Goal: Task Accomplishment & Management: Use online tool/utility

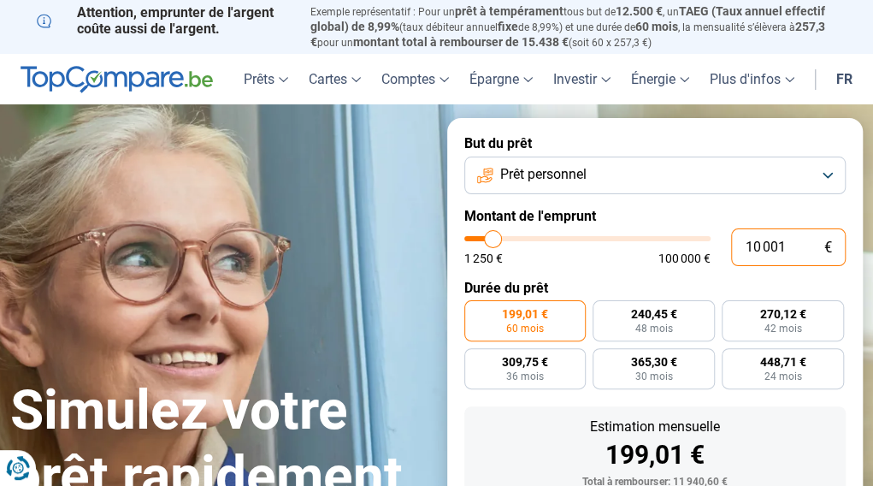
drag, startPoint x: 791, startPoint y: 252, endPoint x: 730, endPoint y: 252, distance: 60.7
click at [730, 252] on div "10 001 € 1 250 € 100 000 €" at bounding box center [656, 247] width 382 height 38
type input "5"
type input "1250"
type input "1 250"
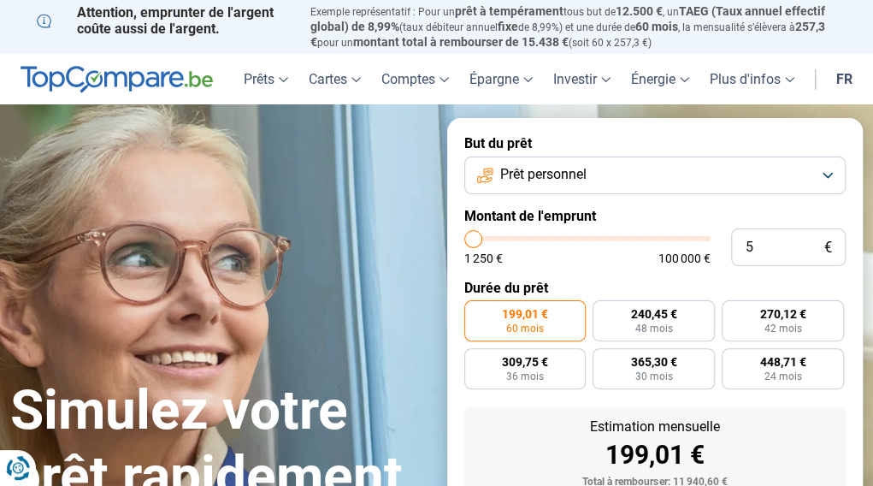
type input "1250"
radio input "true"
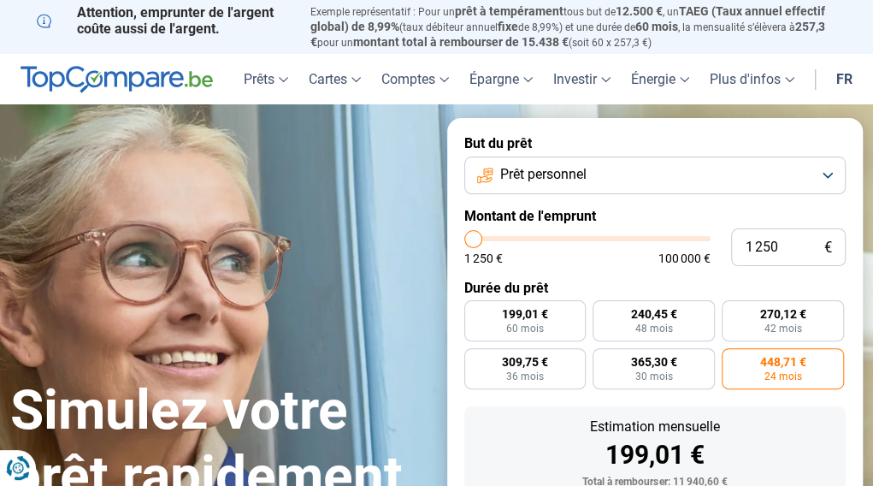
click at [627, 280] on form "But du prêt Prêt personnel Montant de l'emprunt 1 250 € 1 250 € 100 000 € Durée…" at bounding box center [655, 382] width 417 height 528
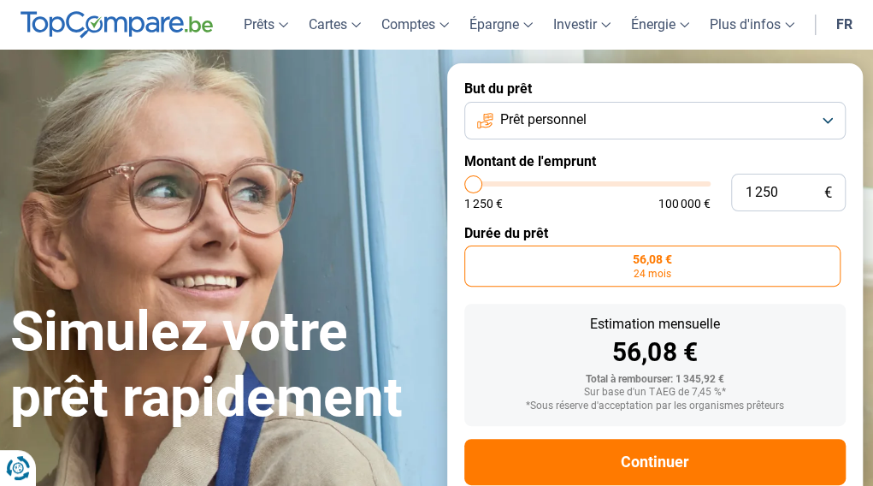
scroll to position [98, 0]
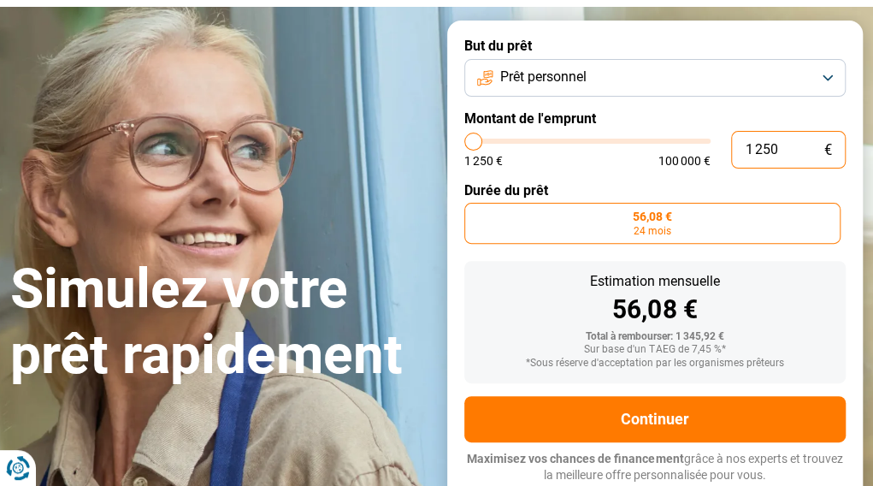
drag, startPoint x: 791, startPoint y: 139, endPoint x: 700, endPoint y: 169, distance: 95.5
click at [700, 169] on form "But du prêt Prêt personnel Montant de l'emprunt 1 250 € 1 250 € 100 000 € Durée…" at bounding box center [655, 261] width 417 height 480
type input "5"
type input "1250"
type input "50"
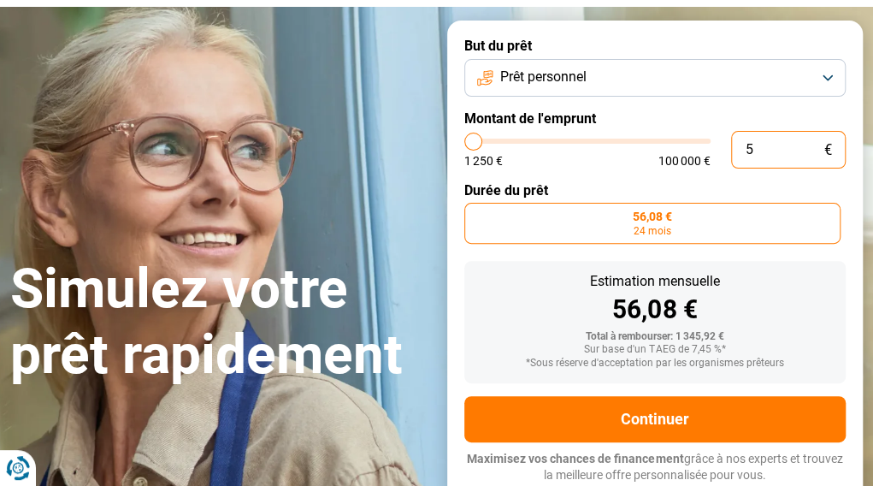
type input "1250"
type input "500"
type input "1250"
type input "5 000"
type input "5000"
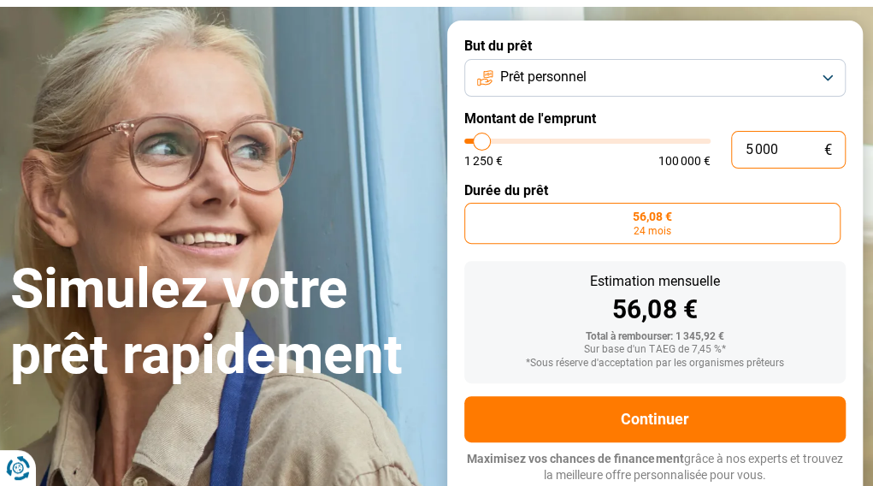
type input "50 000"
type input "50000"
radio input "false"
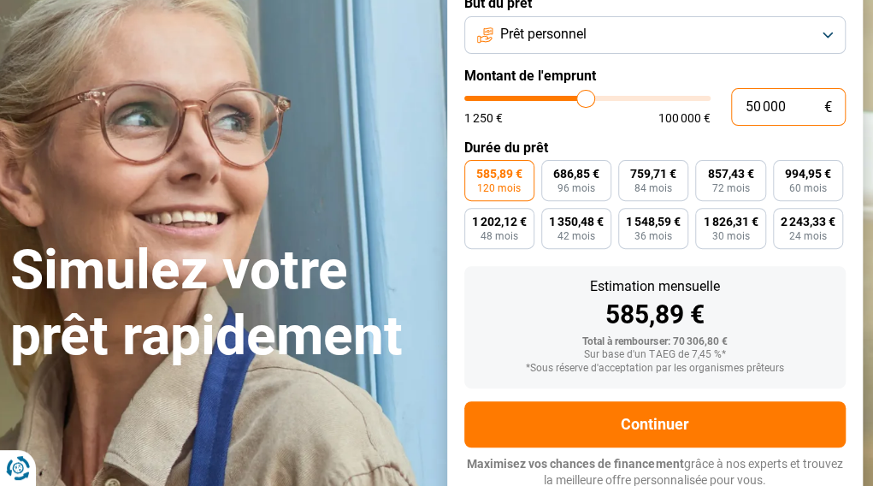
scroll to position [145, 0]
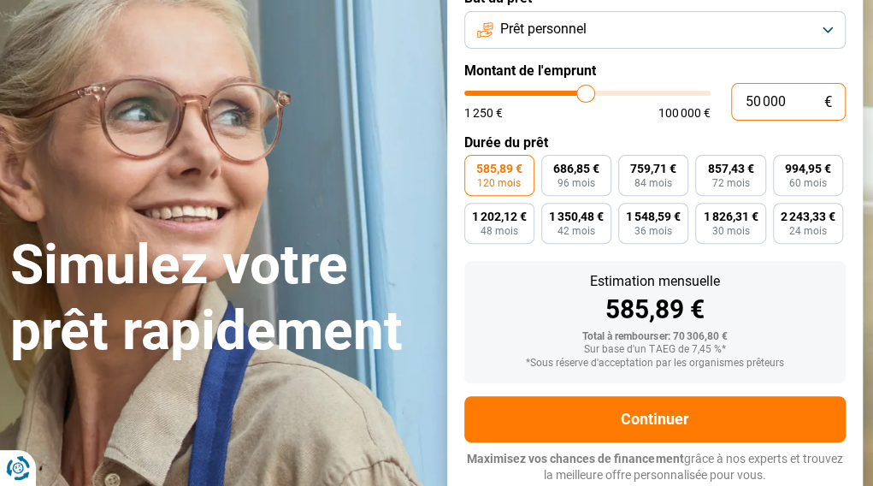
type input "50 000"
click at [500, 185] on span "120 mois" at bounding box center [499, 183] width 44 height 10
click at [476, 166] on input "585,89 € 120 mois" at bounding box center [470, 160] width 11 height 11
